Goal: Navigation & Orientation: Go to known website

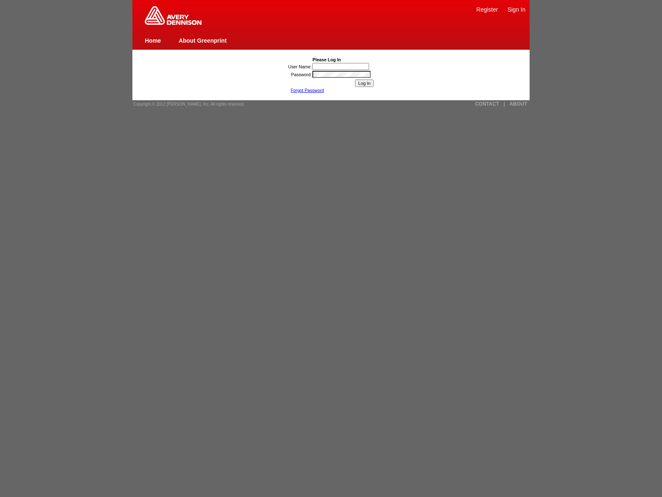
click at [517, 9] on link "Sign In" at bounding box center [517, 9] width 18 height 7
